Goal: Check status: Check status

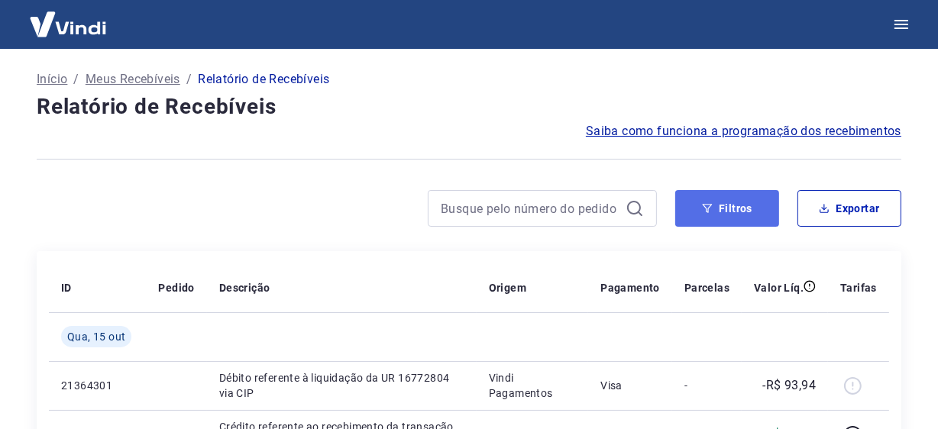
click at [751, 202] on button "Filtros" at bounding box center [727, 208] width 104 height 37
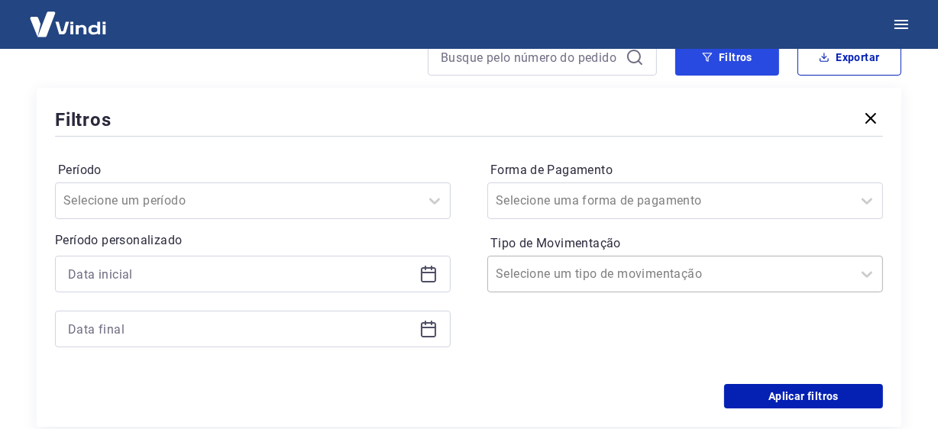
scroll to position [153, 0]
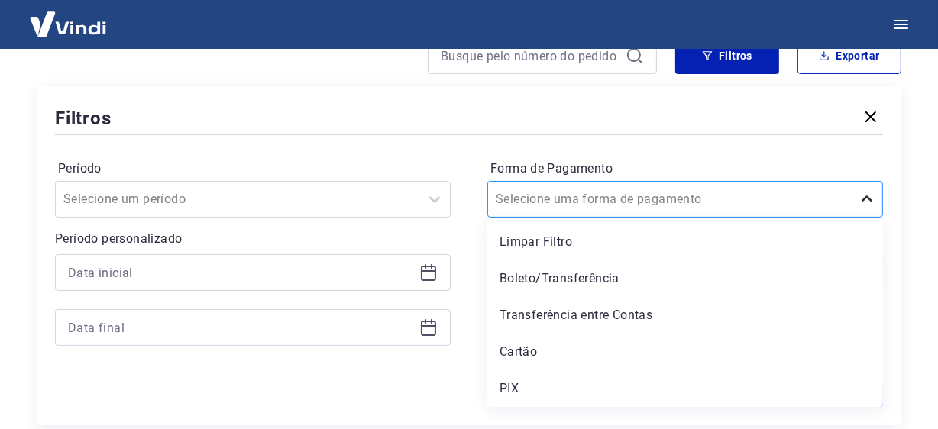
click at [872, 202] on icon at bounding box center [867, 199] width 18 height 18
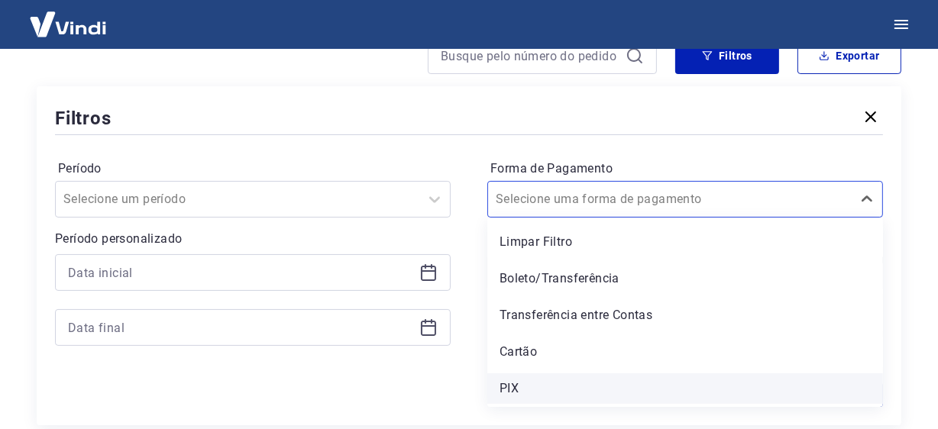
click at [538, 393] on div "PIX" at bounding box center [685, 389] width 396 height 31
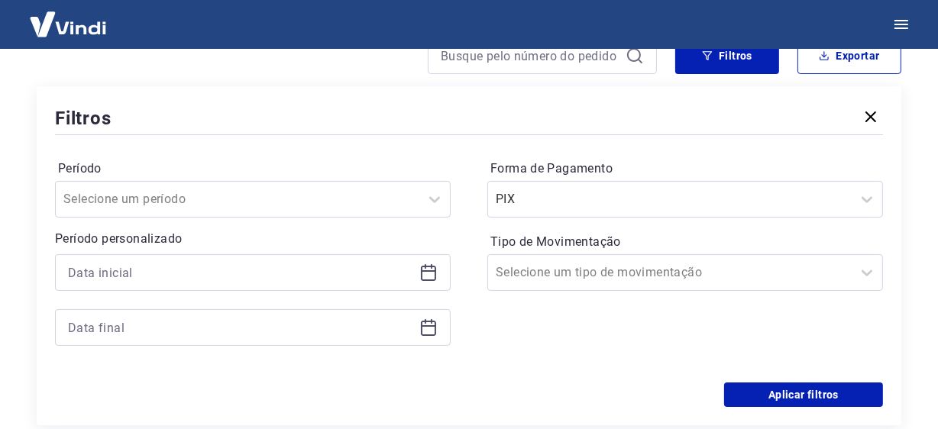
click at [524, 393] on div "Aplicar filtros" at bounding box center [469, 395] width 828 height 24
click at [774, 390] on button "Aplicar filtros" at bounding box center [803, 395] width 159 height 24
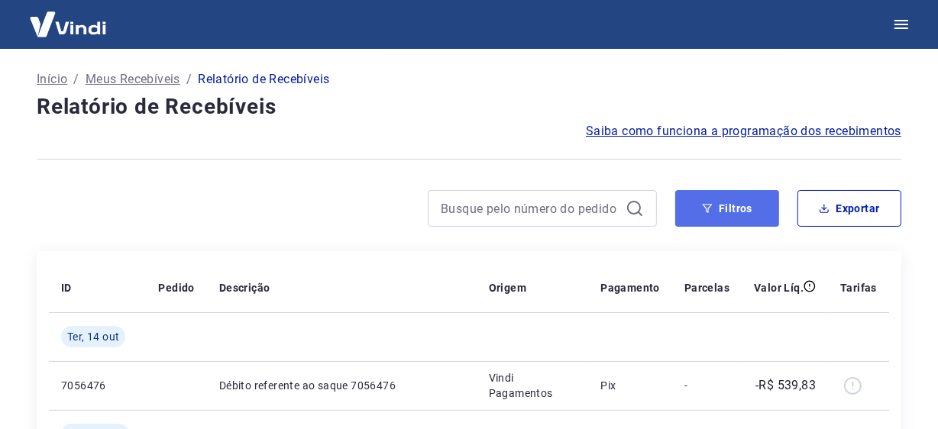
click at [720, 214] on button "Filtros" at bounding box center [727, 208] width 104 height 37
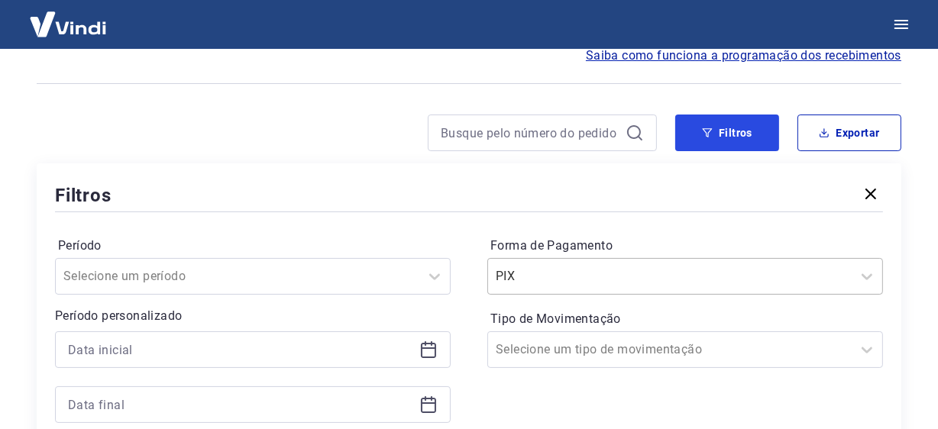
scroll to position [228, 0]
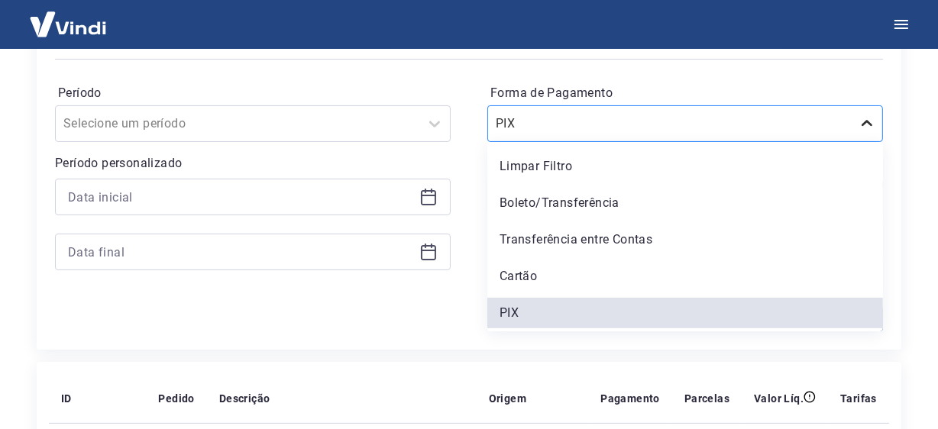
click at [862, 126] on icon at bounding box center [867, 124] width 18 height 18
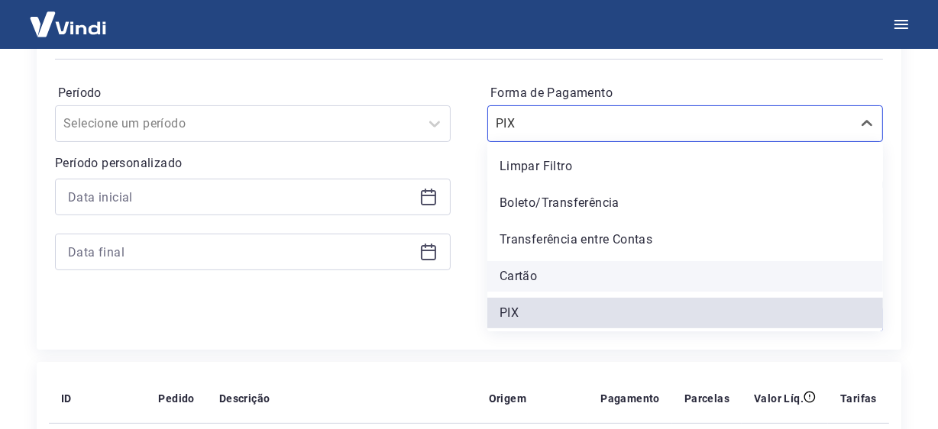
click at [556, 285] on div "Cartão" at bounding box center [685, 276] width 396 height 31
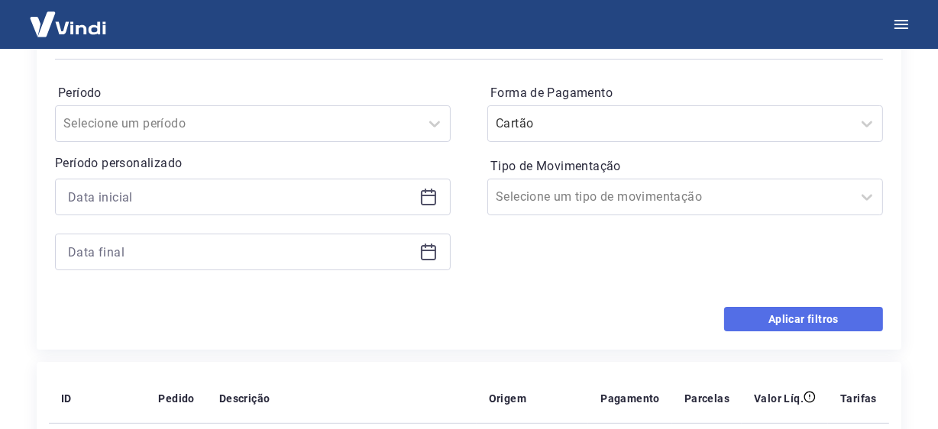
click at [803, 322] on button "Aplicar filtros" at bounding box center [803, 319] width 159 height 24
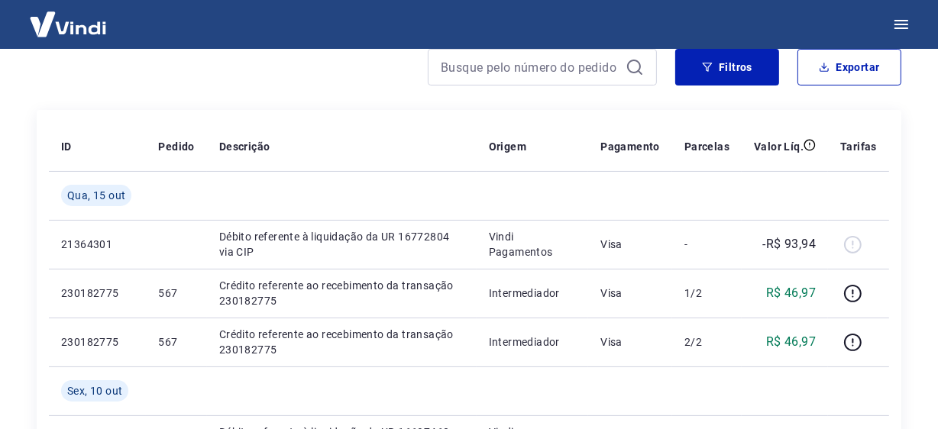
scroll to position [76, 0]
